Goal: Information Seeking & Learning: Learn about a topic

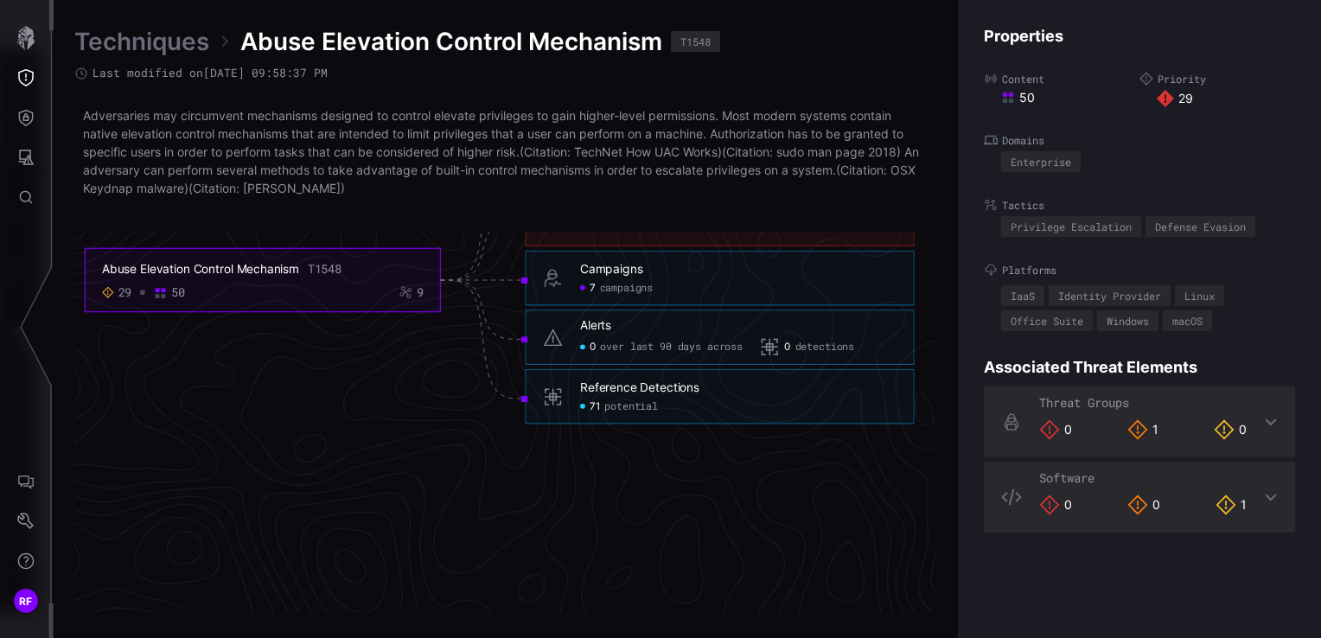
scroll to position [3707, 872]
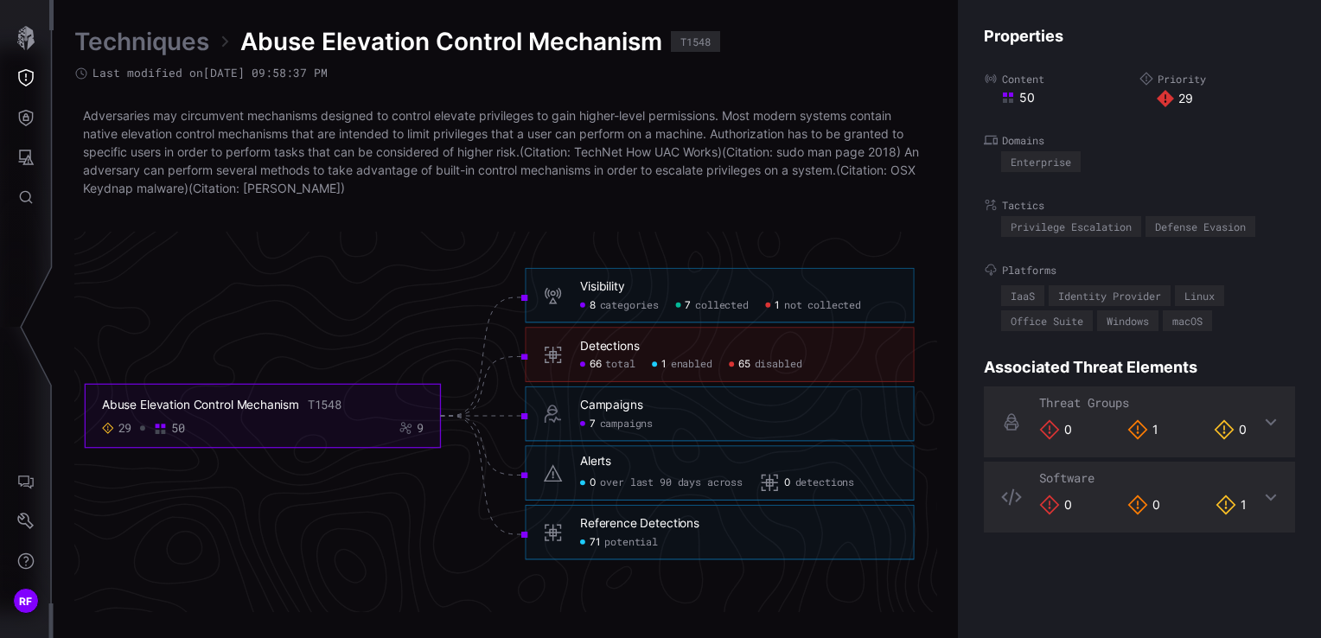
click at [601, 345] on div "Detections" at bounding box center [610, 346] width 60 height 16
click at [767, 387] on div "Campaigns 7 campaigns" at bounding box center [719, 414] width 389 height 55
click at [591, 366] on span "66" at bounding box center [596, 364] width 12 height 13
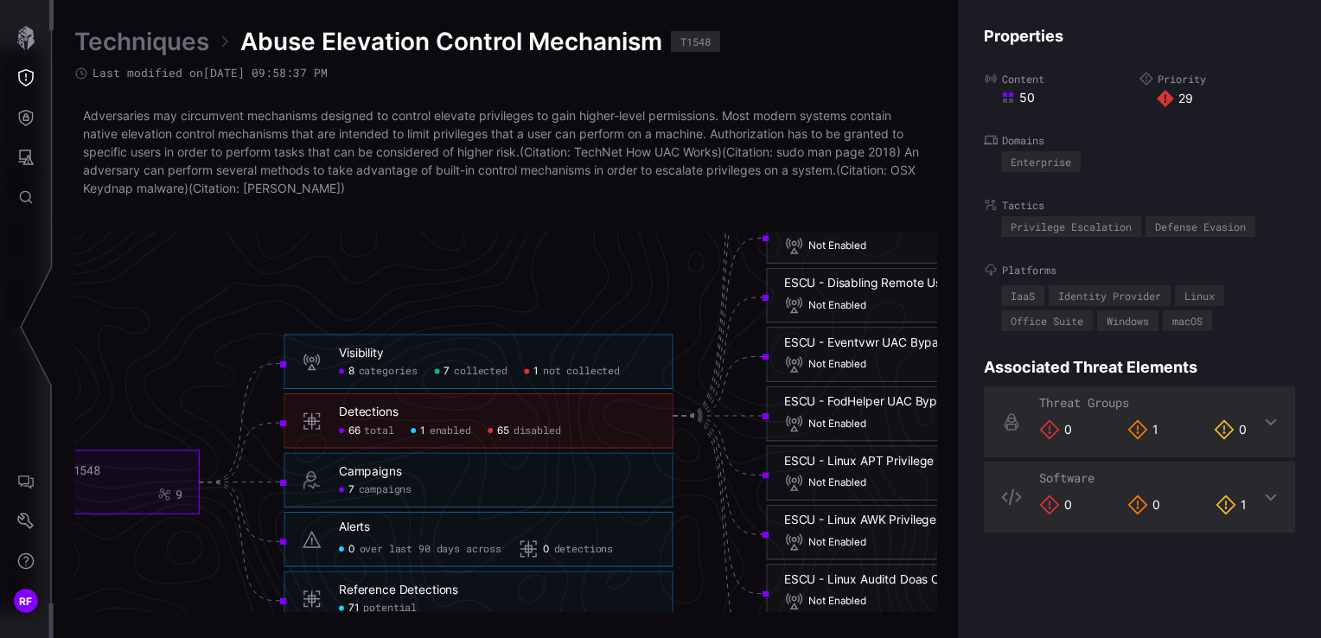
click at [168, 50] on link "Techniques" at bounding box center [141, 41] width 135 height 31
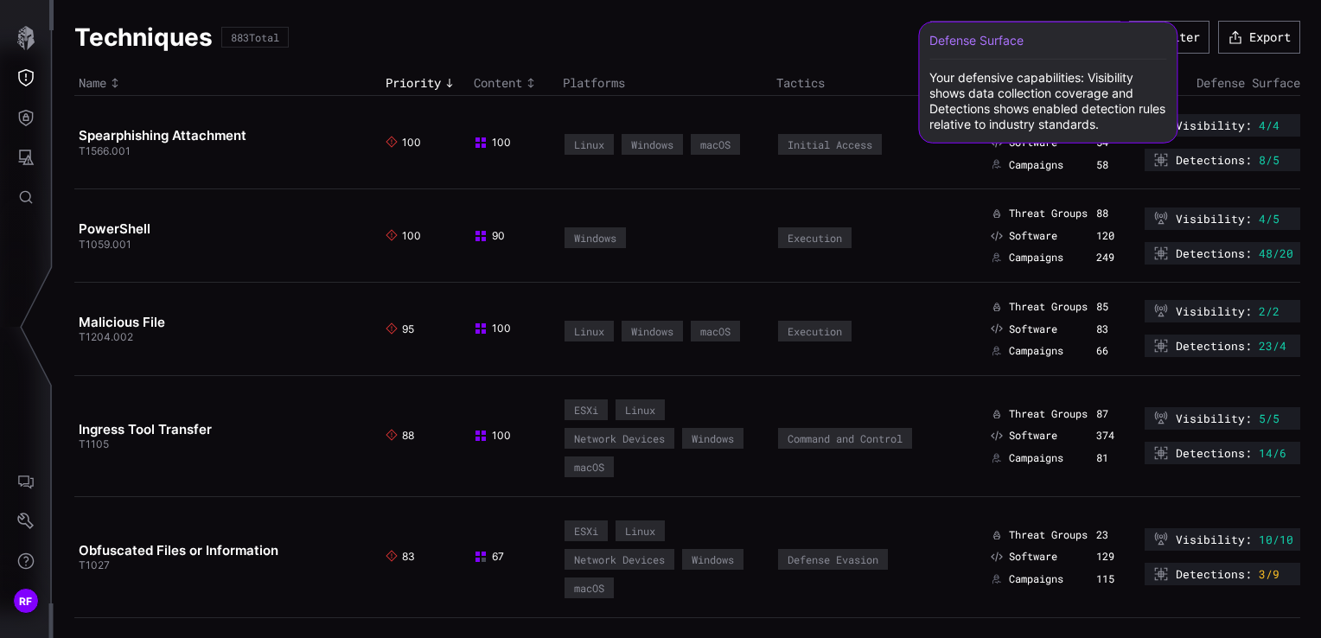
click at [1221, 86] on span "Defense Surface" at bounding box center [1249, 82] width 104 height 16
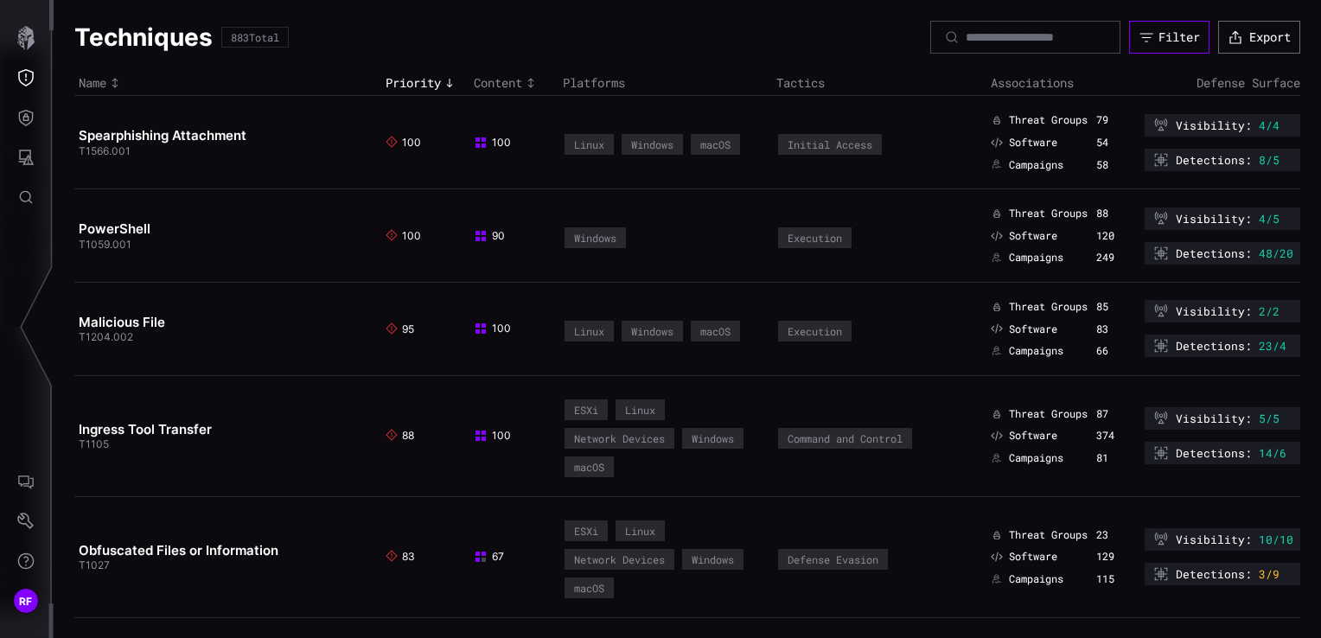
click at [1152, 50] on button "Filter" at bounding box center [1169, 37] width 80 height 33
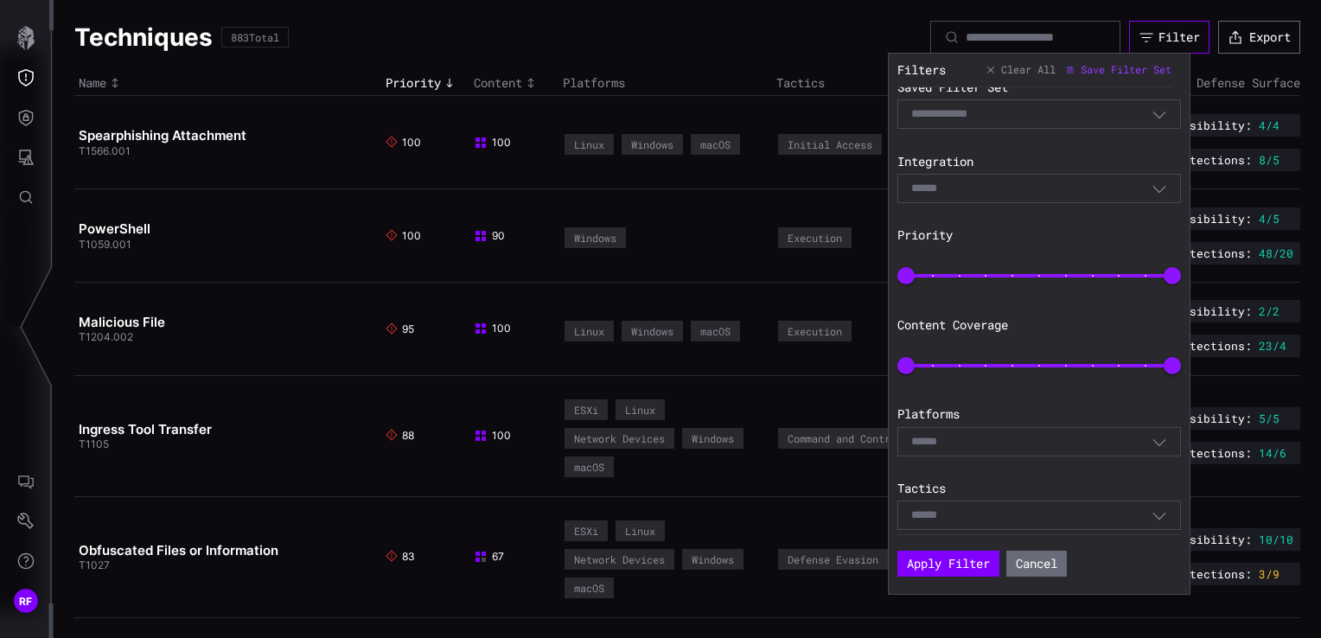
scroll to position [21, 0]
drag, startPoint x: 1146, startPoint y: 358, endPoint x: 1214, endPoint y: 417, distance: 90.1
click at [1320, 393] on html "RF Techniques 883 Total Filter Export Name Priority Content Platforms Tactics A…" at bounding box center [660, 319] width 1321 height 638
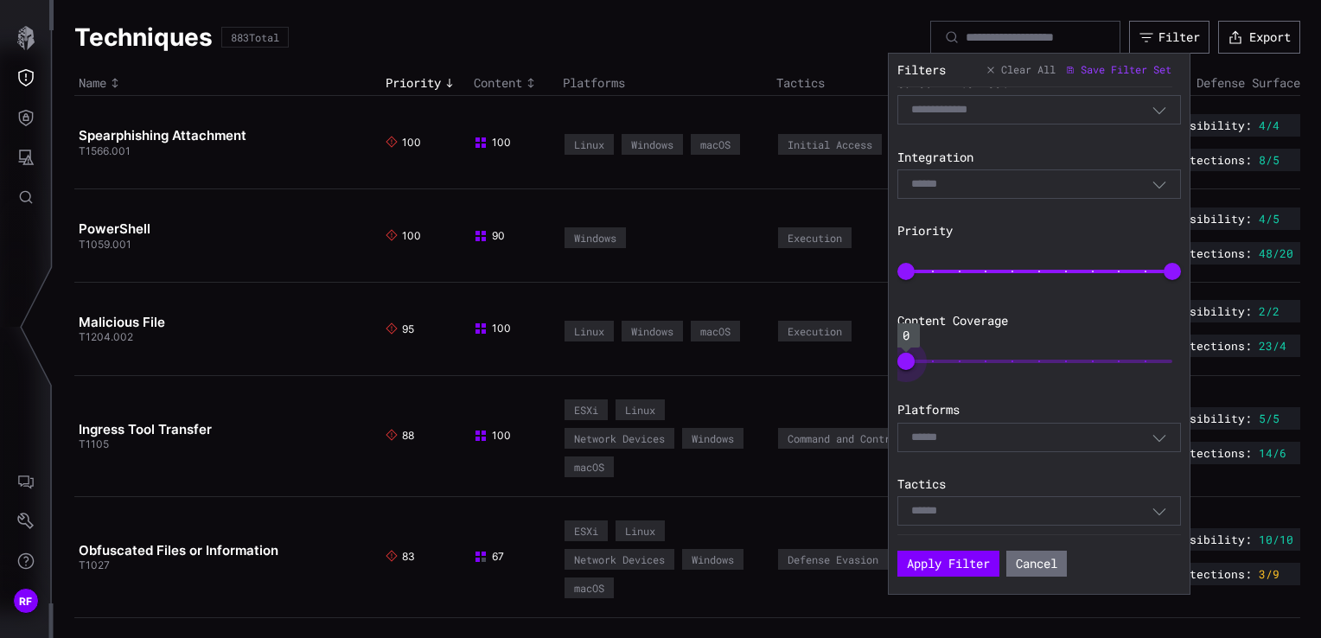
drag, startPoint x: 1146, startPoint y: 363, endPoint x: 875, endPoint y: 376, distance: 271.0
click at [875, 376] on body "RF Techniques 883 Total Filter Export Name Priority Content Platforms Tactics A…" at bounding box center [660, 319] width 1321 height 638
type input "***"
drag, startPoint x: 910, startPoint y: 361, endPoint x: 1164, endPoint y: 344, distance: 254.8
click at [1165, 353] on span "100" at bounding box center [1172, 361] width 17 height 17
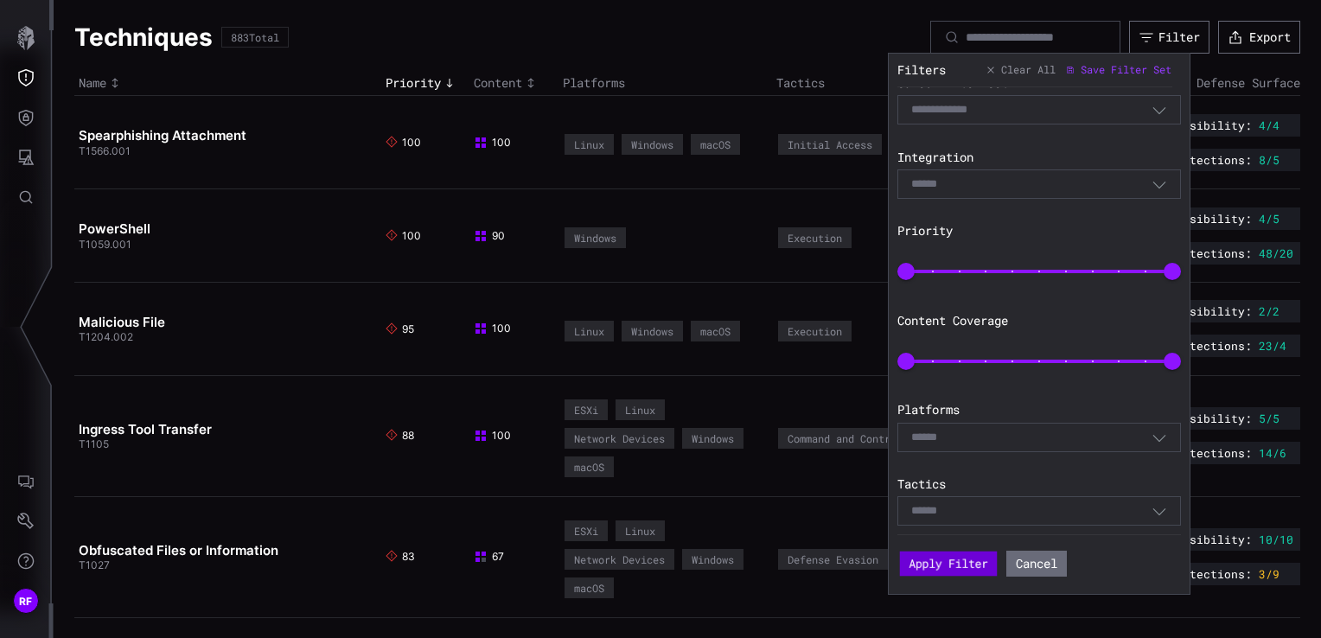
drag, startPoint x: 927, startPoint y: 571, endPoint x: 941, endPoint y: 557, distance: 19.6
click at [927, 571] on button "Apply Filter" at bounding box center [948, 564] width 97 height 25
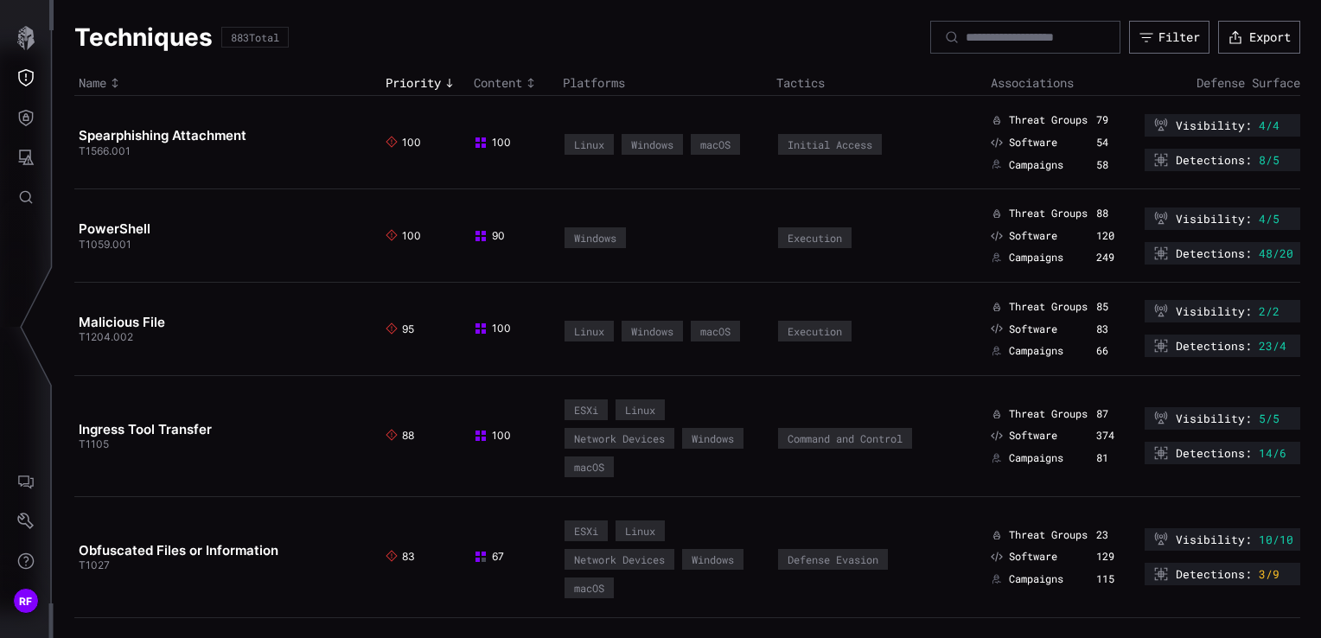
click at [501, 80] on span "Content" at bounding box center [498, 83] width 48 height 16
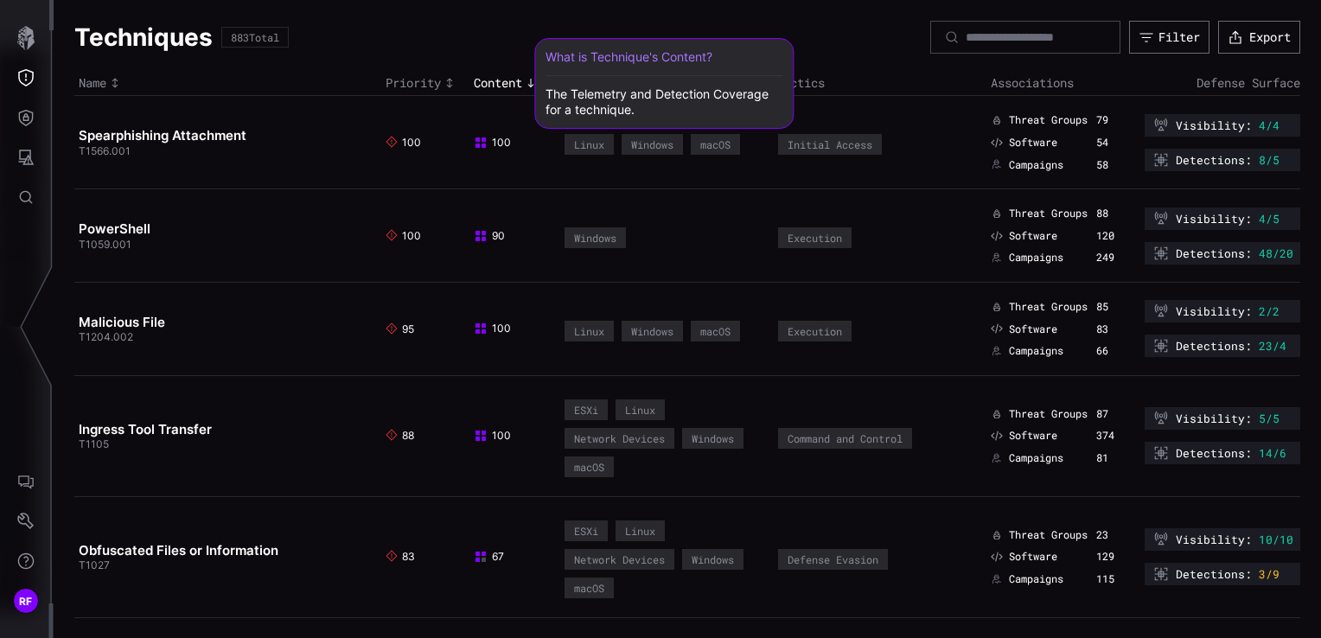
click at [497, 75] on span "Content" at bounding box center [498, 83] width 48 height 16
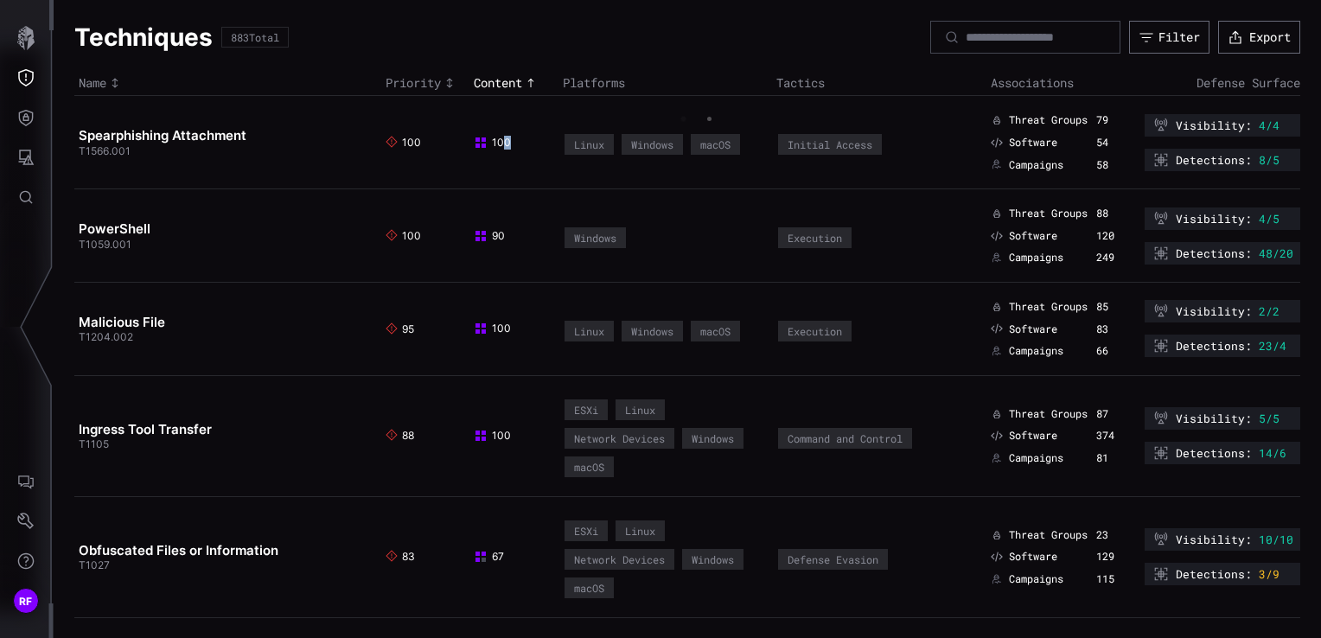
click at [502, 151] on td "100" at bounding box center [514, 142] width 89 height 93
drag, startPoint x: 502, startPoint y: 151, endPoint x: 493, endPoint y: 70, distance: 81.8
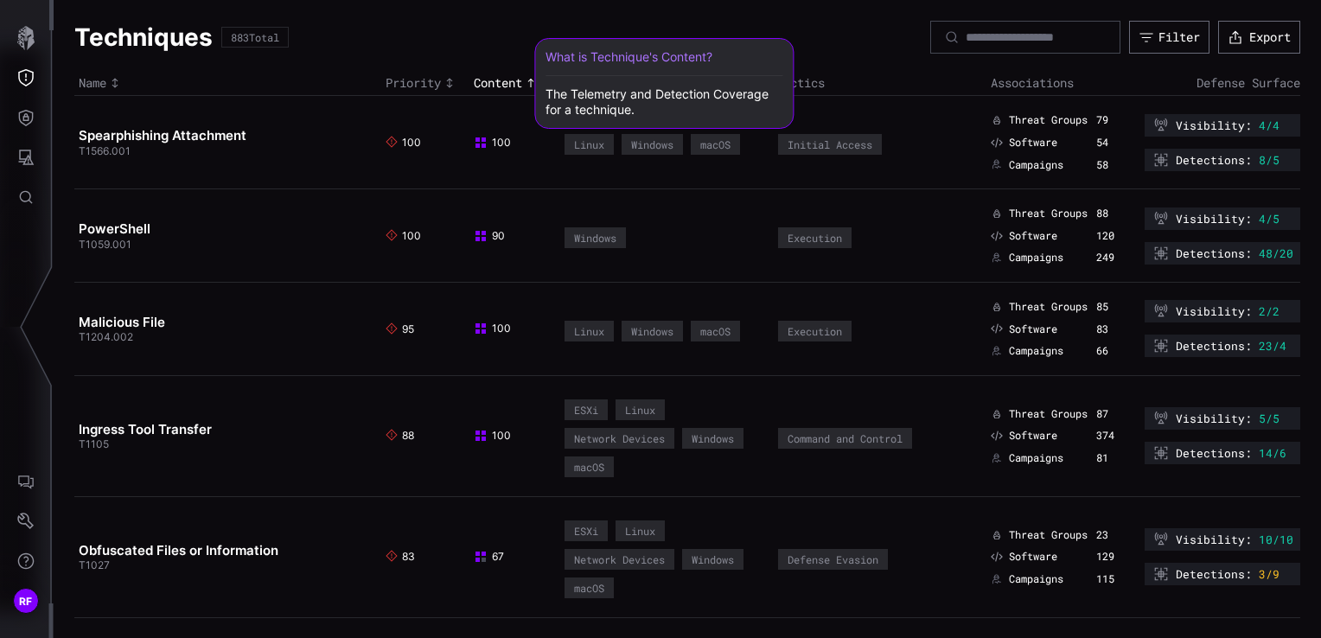
click at [493, 85] on span "Content" at bounding box center [498, 83] width 48 height 16
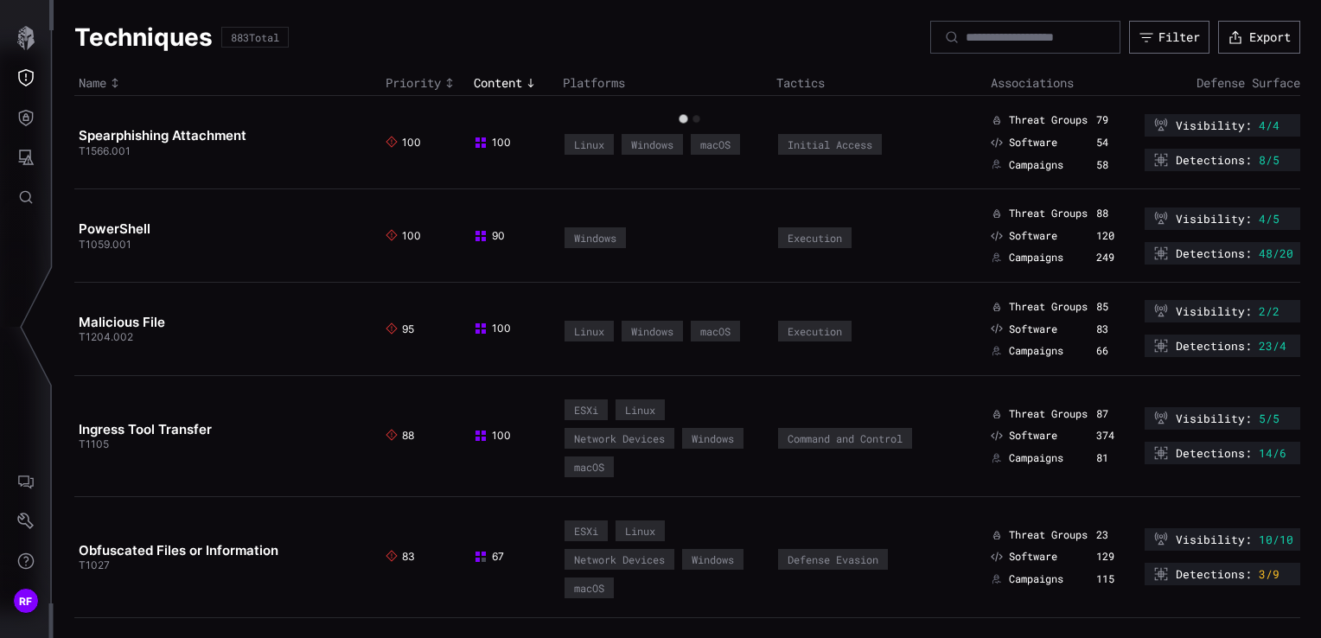
click at [667, 80] on th "Platforms" at bounding box center [666, 83] width 214 height 25
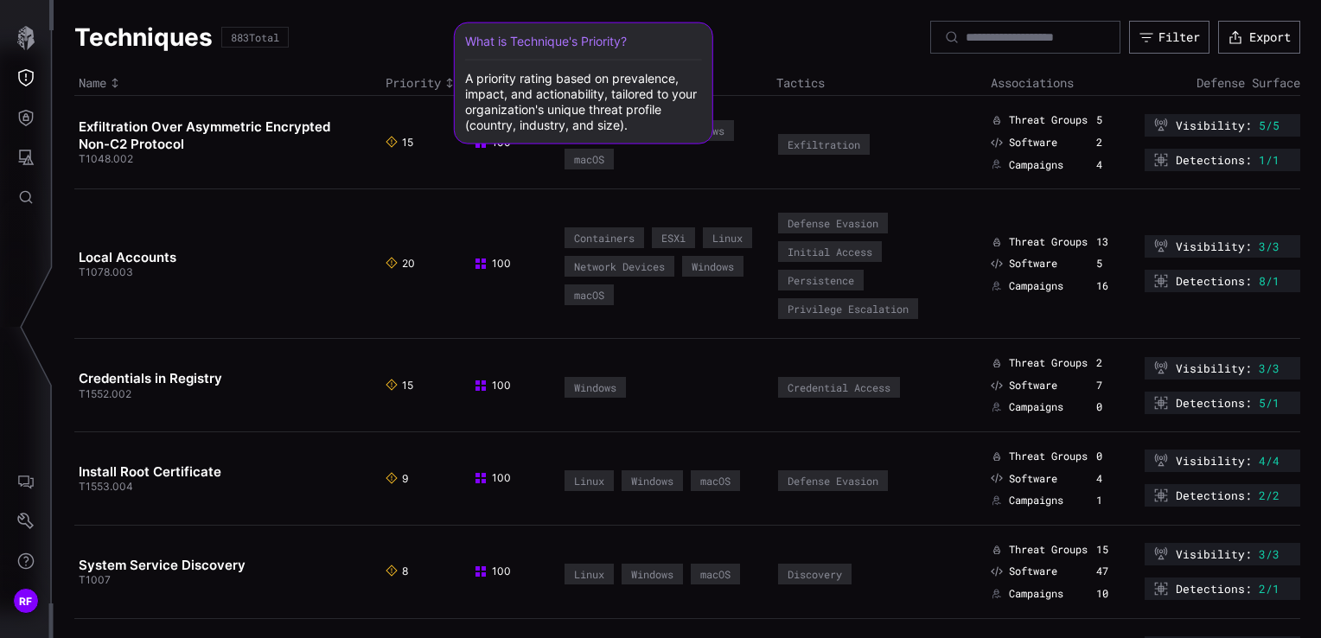
click at [425, 81] on span "Priority" at bounding box center [413, 83] width 55 height 16
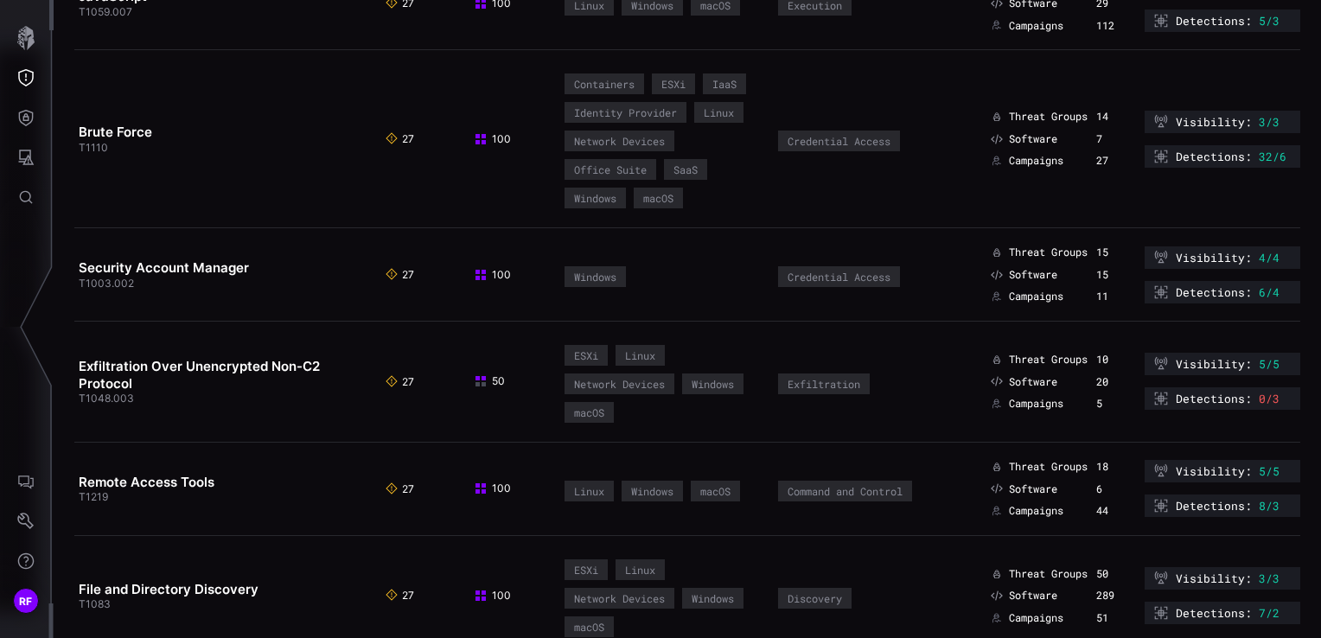
scroll to position [5707, 0]
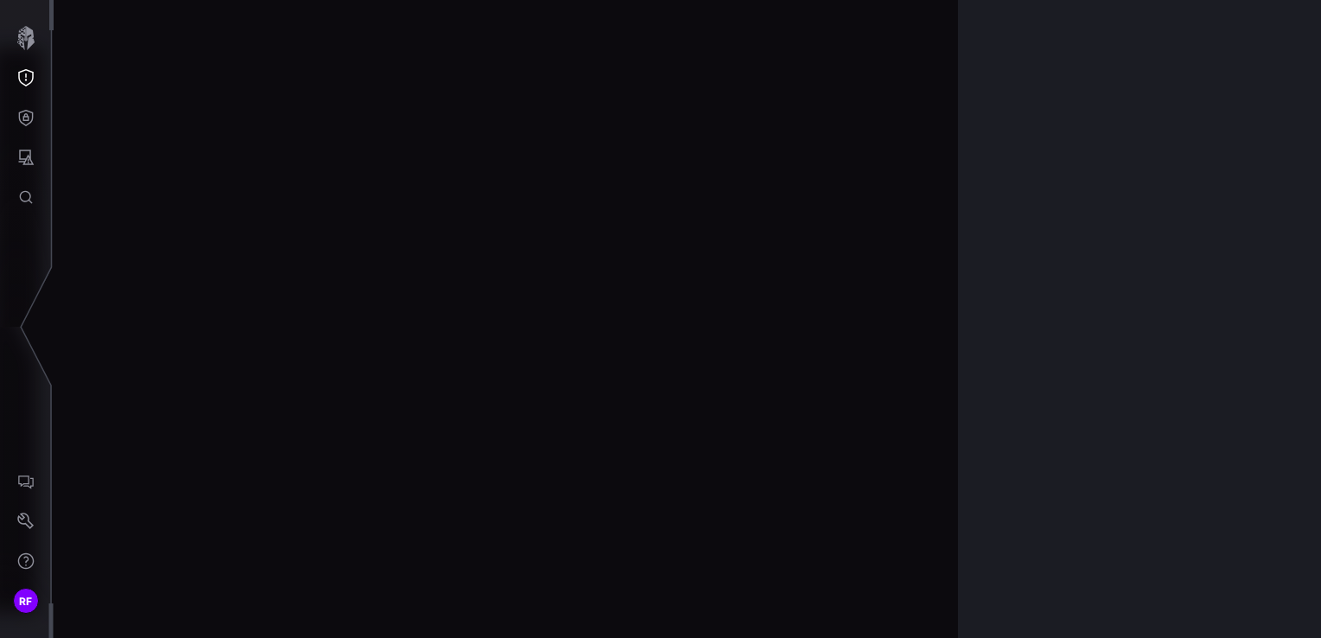
scroll to position [3693, 872]
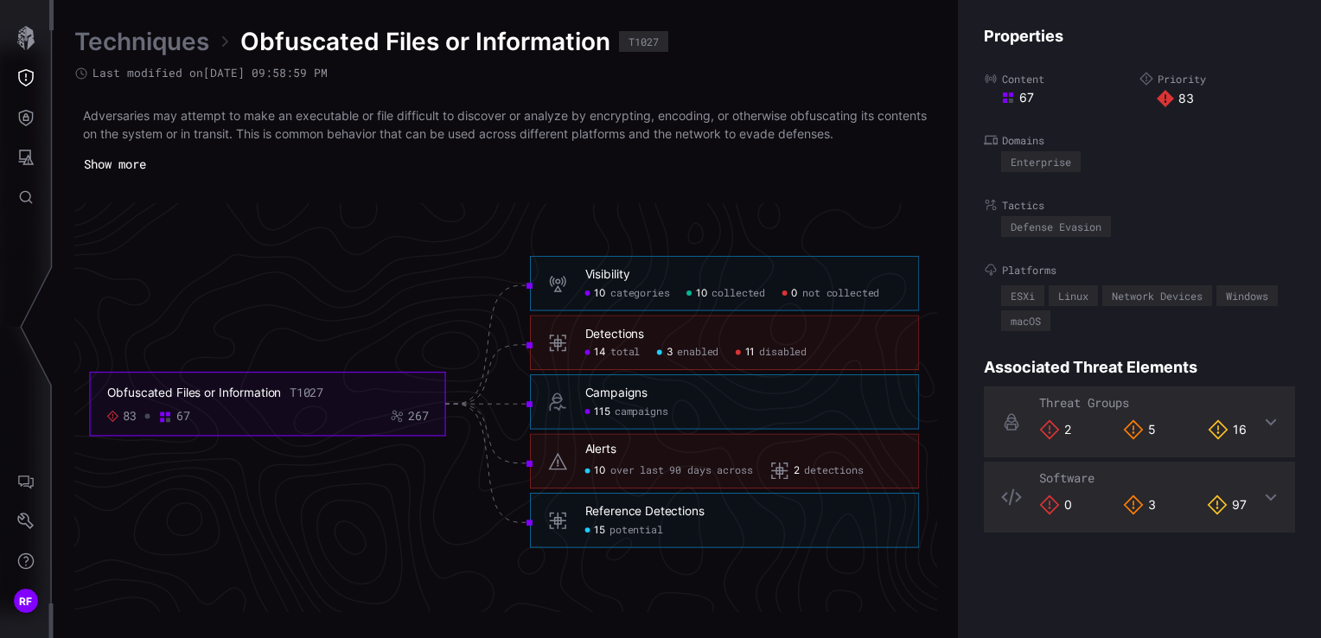
click at [615, 350] on span "total" at bounding box center [624, 352] width 29 height 13
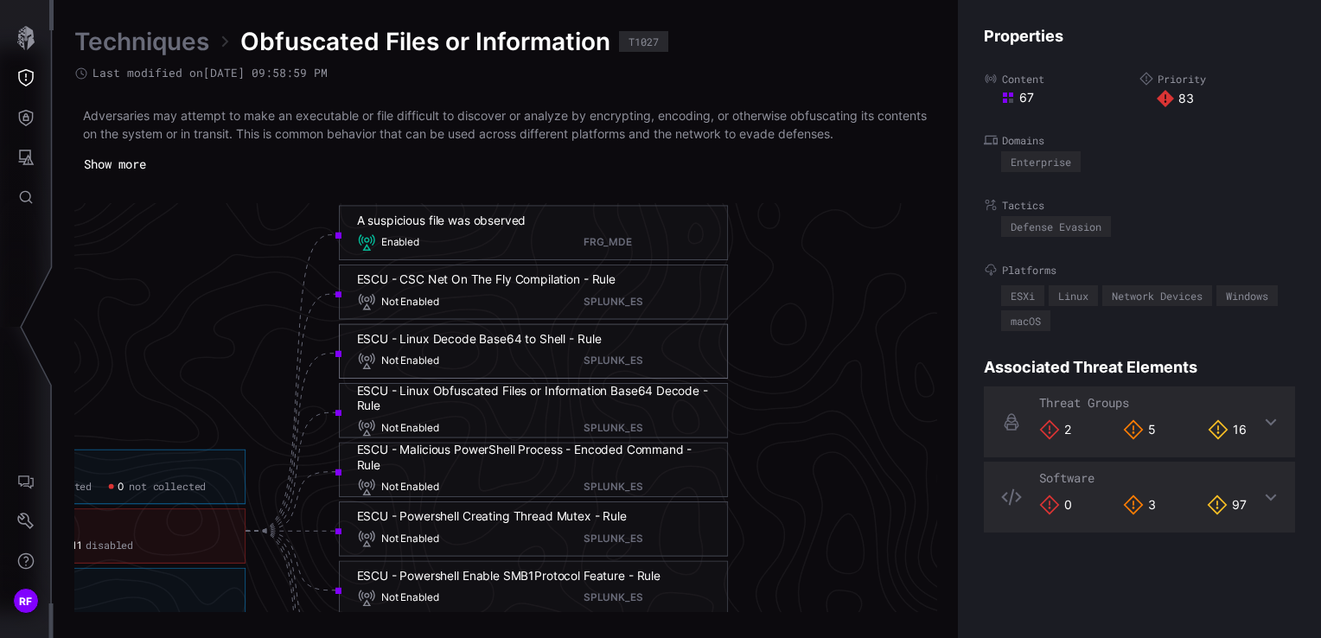
scroll to position [3520, 1304]
